Goal: Feedback & Contribution: Leave review/rating

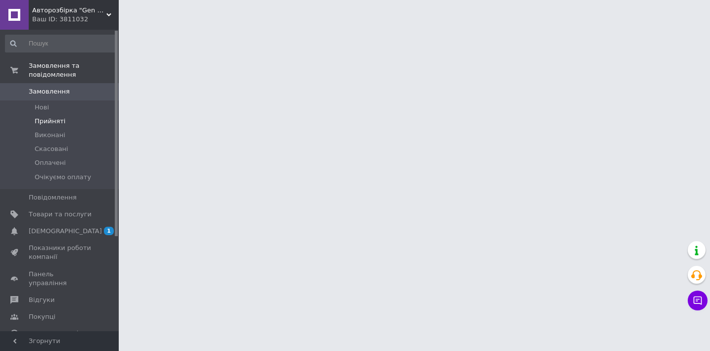
click at [50, 120] on span "Прийняті" at bounding box center [50, 121] width 31 height 9
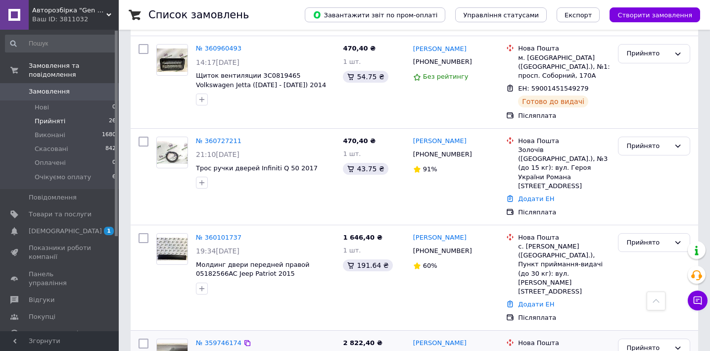
scroll to position [781, 0]
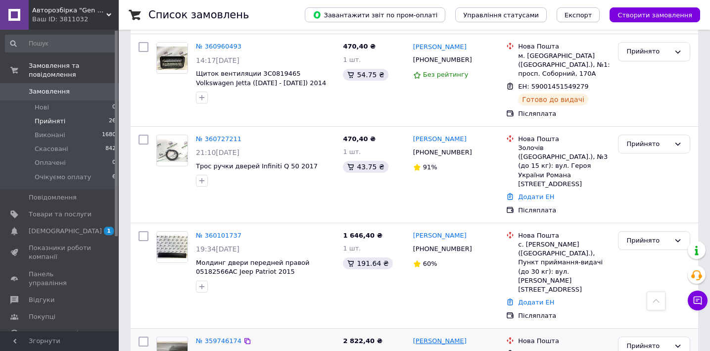
click at [423, 336] on link "[PERSON_NAME]" at bounding box center [439, 340] width 53 height 9
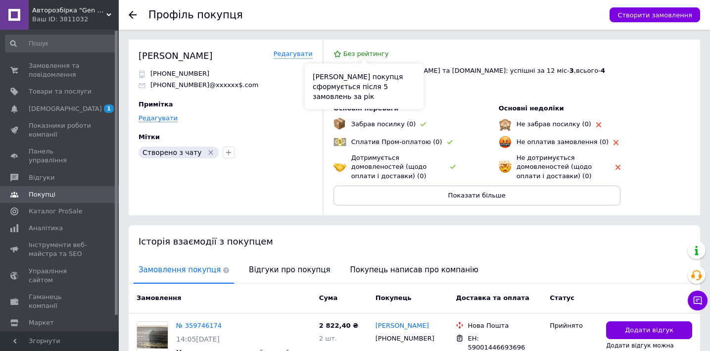
click at [355, 54] on span "Без рейтингу" at bounding box center [366, 53] width 46 height 7
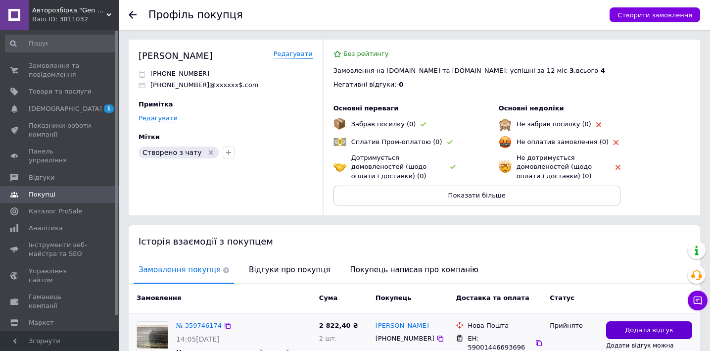
click at [635, 332] on span "Додати відгук" at bounding box center [649, 329] width 48 height 9
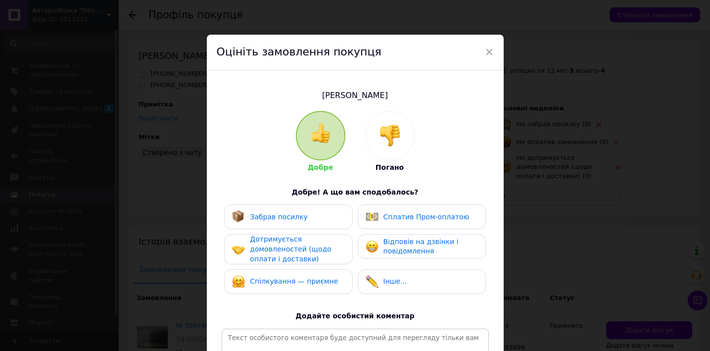
click at [396, 129] on img at bounding box center [390, 136] width 22 height 22
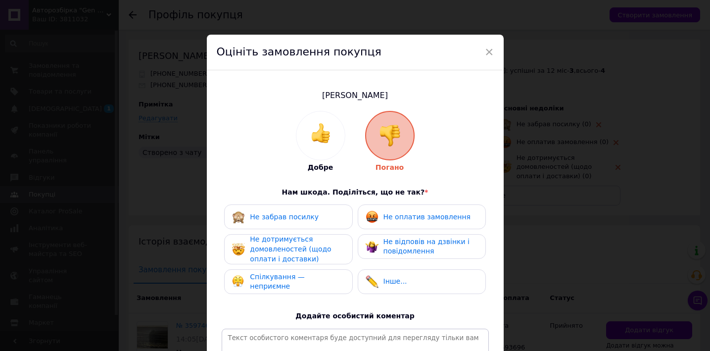
click at [292, 219] on span "Не забрав посилку" at bounding box center [284, 217] width 69 height 8
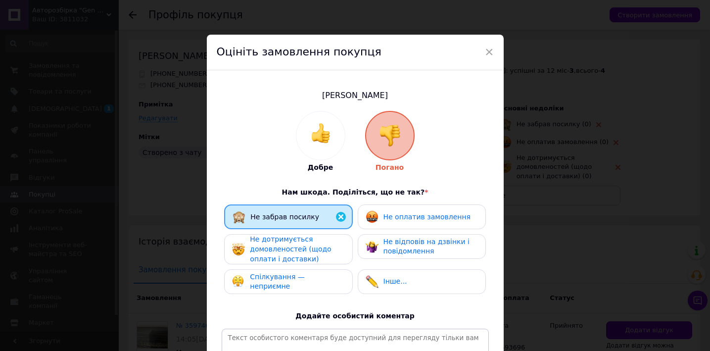
click at [308, 254] on span "Не дотримується домовленостей (щодо оплати і доставки)" at bounding box center [290, 248] width 81 height 27
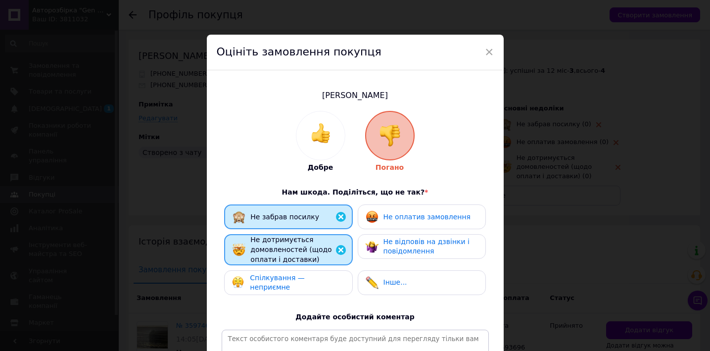
click at [409, 248] on span "Не відповів на дзвінки і повідомлення" at bounding box center [426, 246] width 86 height 18
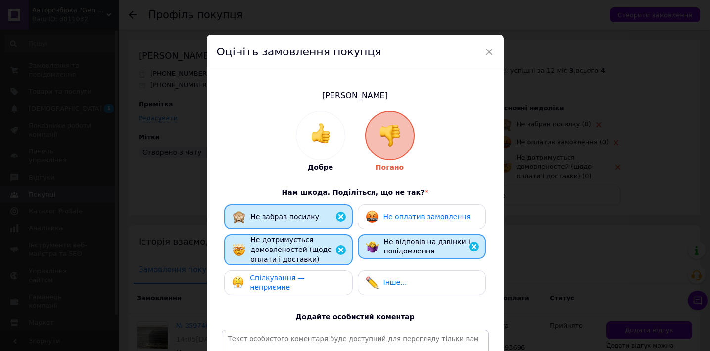
click at [384, 282] on span "Інше..." at bounding box center [395, 282] width 24 height 8
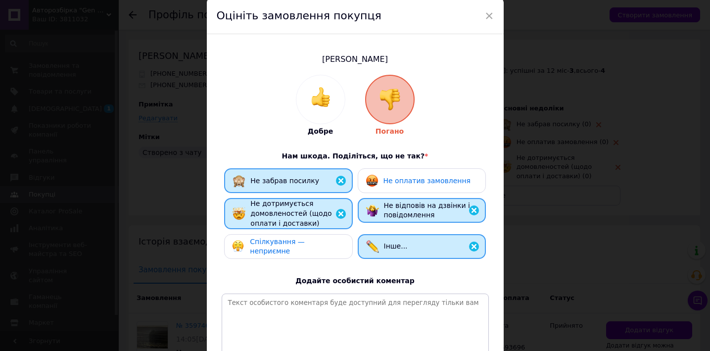
scroll to position [62, 0]
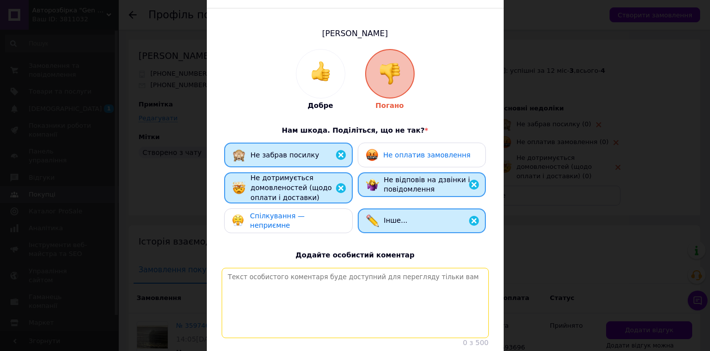
click at [330, 296] on textarea at bounding box center [355, 303] width 267 height 70
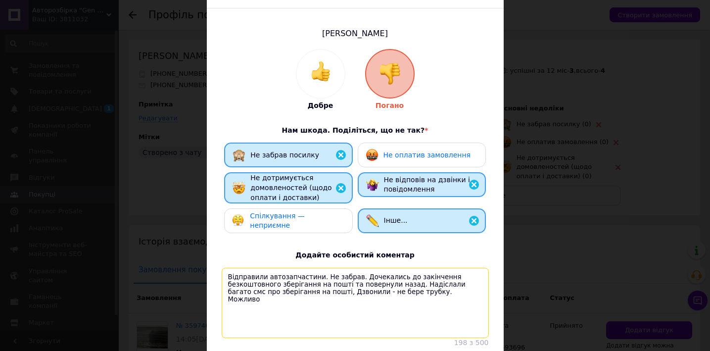
click at [304, 292] on textarea "Відправили автозапчастини. Не забрав. Дочекались до закінчення безкоштовного зб…" at bounding box center [355, 303] width 267 height 70
click at [291, 298] on textarea "Відправили автозапчастини. Не забрав. Дочекались до закінчення безкоштовного зб…" at bounding box center [355, 303] width 267 height 70
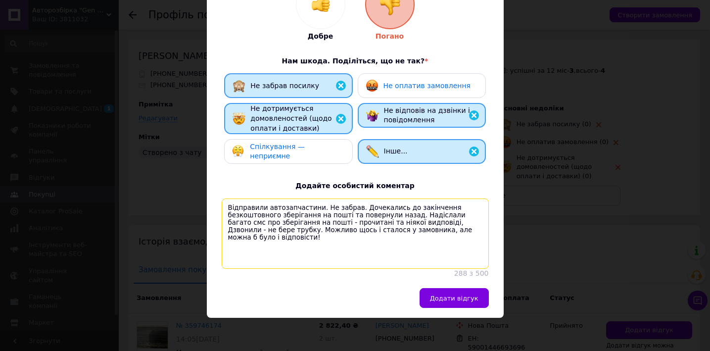
scroll to position [133, 0]
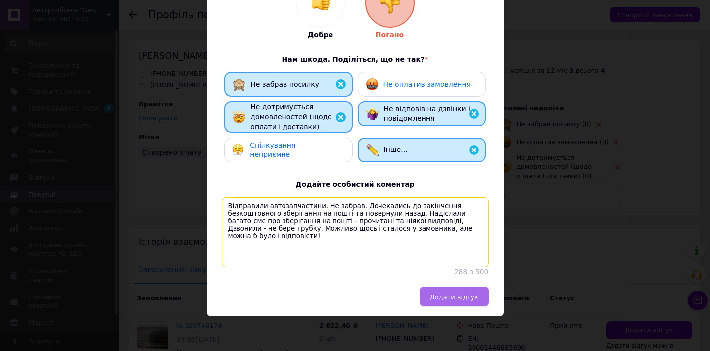
type textarea "Відправили автозапчастини. Не забрав. Дочекались до закінчення безкоштовного зб…"
click at [438, 299] on span "Додати відгук" at bounding box center [454, 296] width 48 height 7
